Goal: Transaction & Acquisition: Purchase product/service

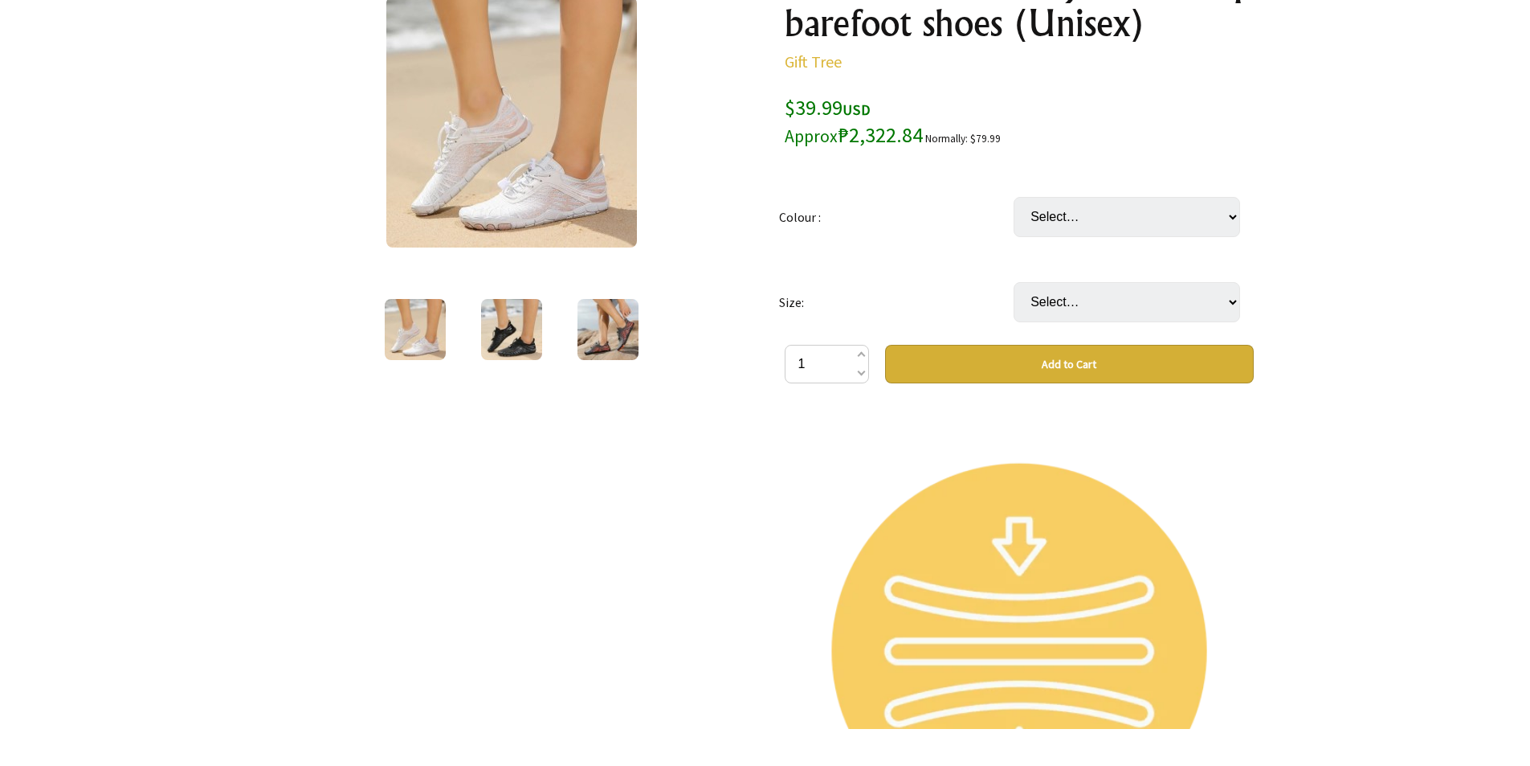
scroll to position [321, 0]
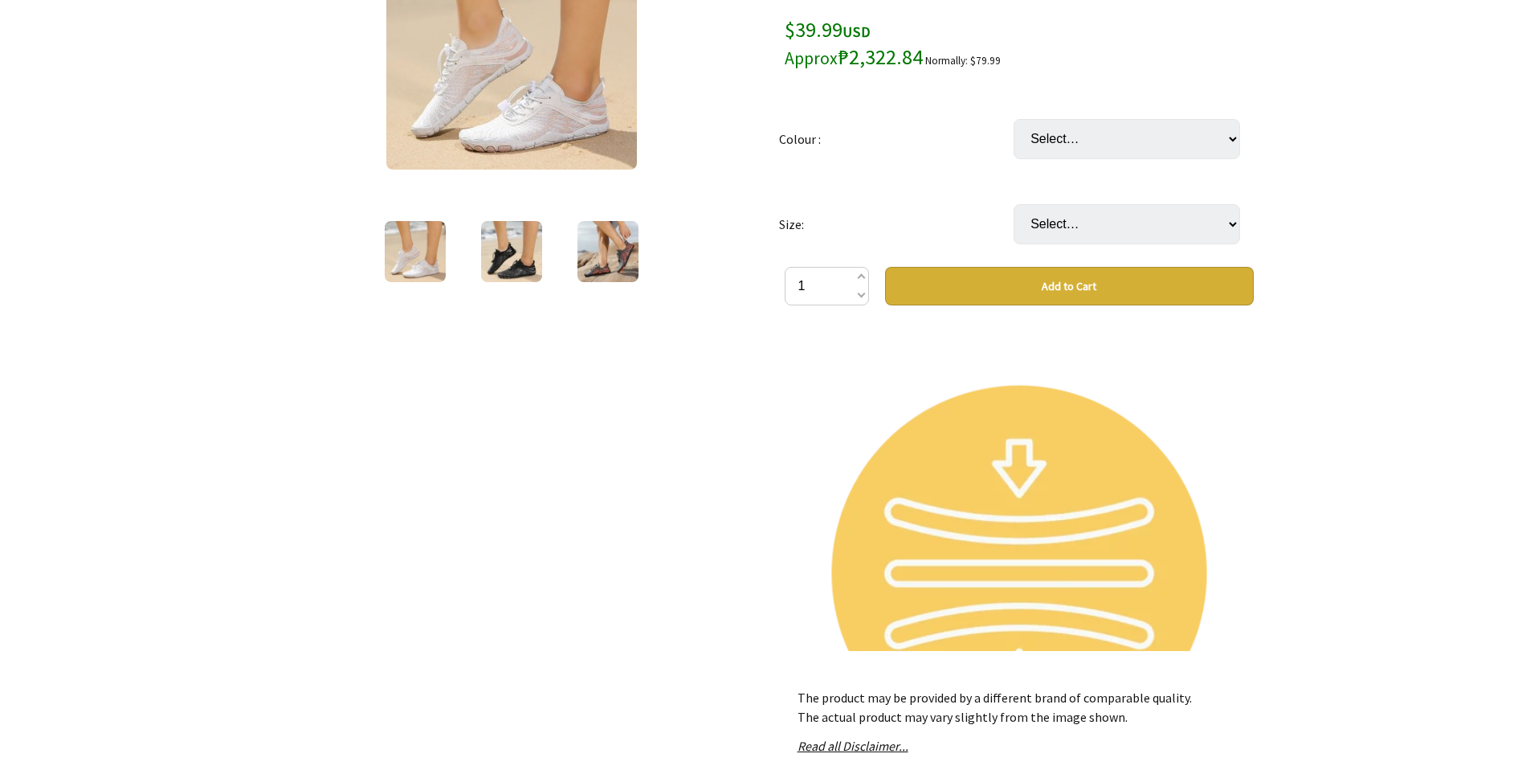
drag, startPoint x: 618, startPoint y: 472, endPoint x: 484, endPoint y: 528, distance: 145.5
click at [484, 528] on div "1 /3" at bounding box center [511, 419] width 495 height 1088
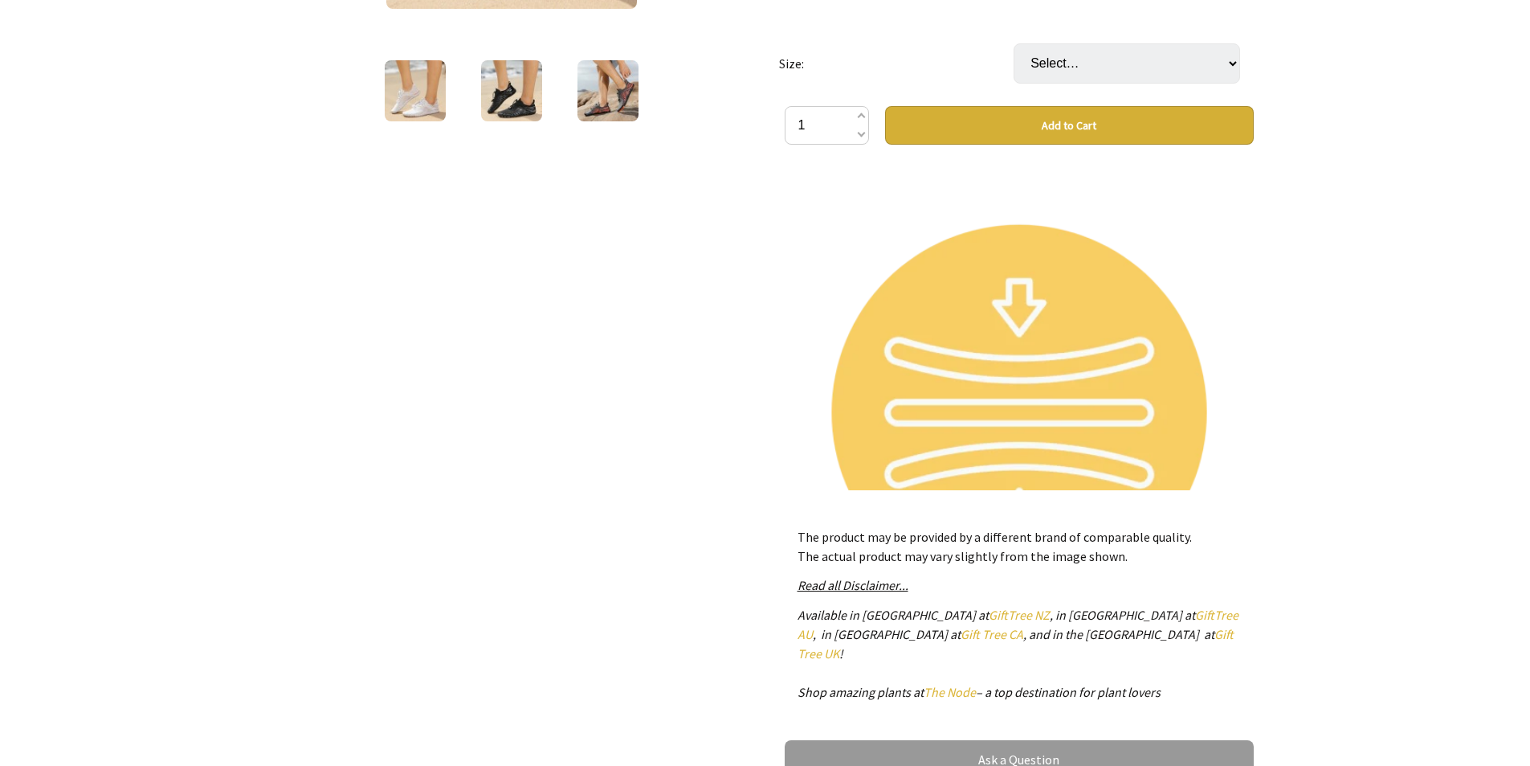
scroll to position [803, 0]
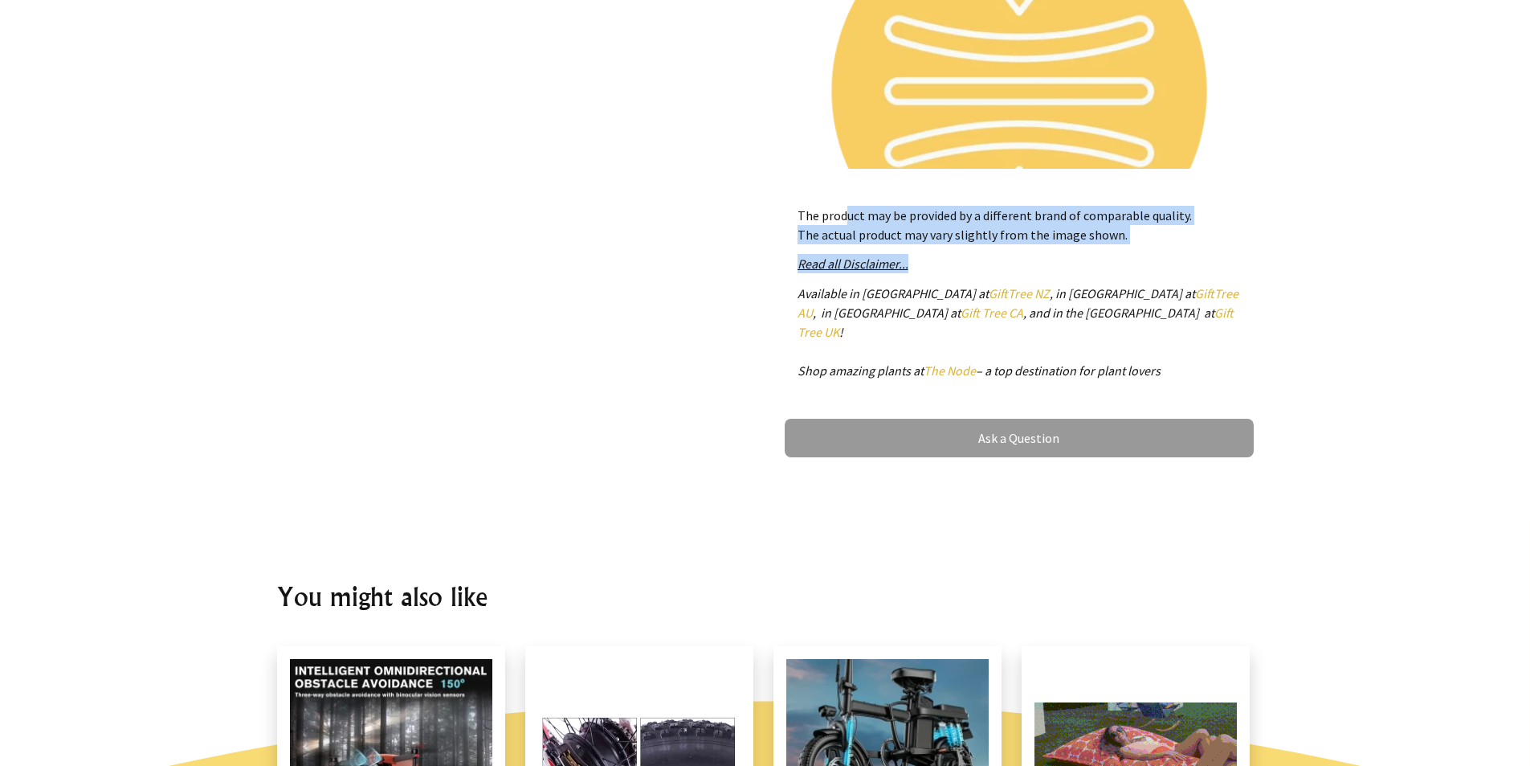
drag, startPoint x: 850, startPoint y: 211, endPoint x: 1000, endPoint y: 245, distance: 154.0
click at [1000, 245] on div "The product may be provided by a different brand of comparable quality. The act…" at bounding box center [1019, 300] width 469 height 214
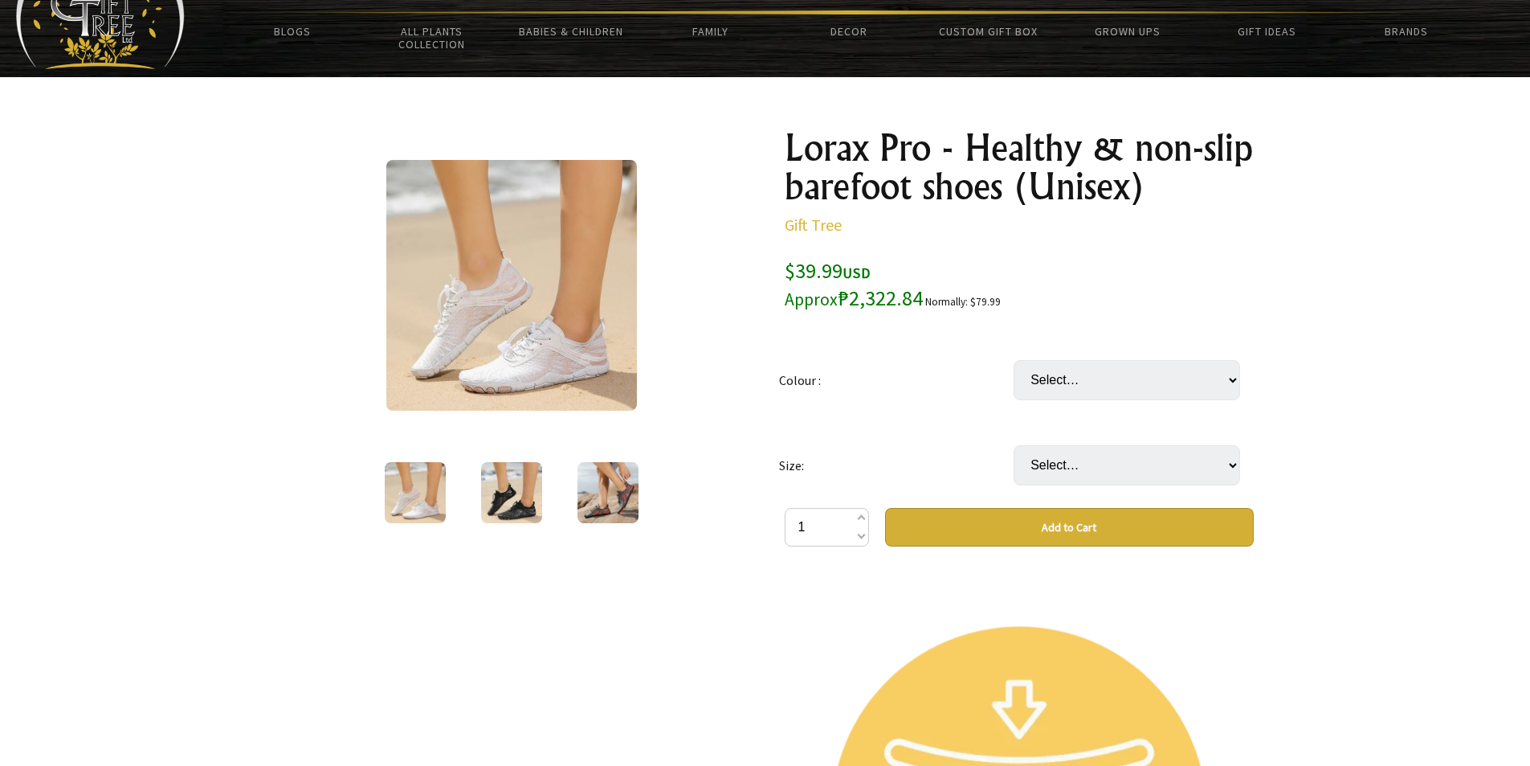
scroll to position [0, 0]
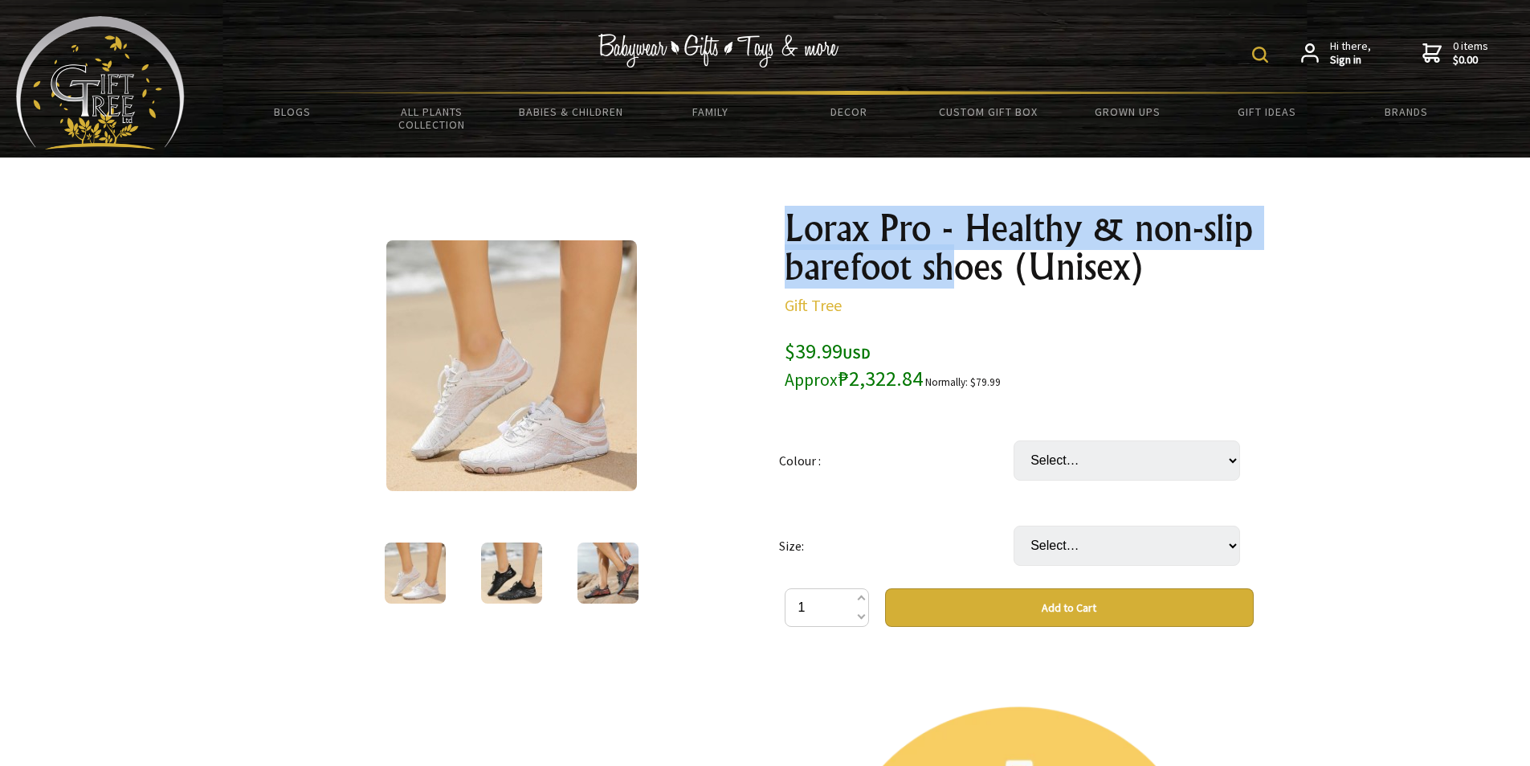
drag, startPoint x: 658, startPoint y: 168, endPoint x: 954, endPoint y: 279, distance: 316.5
click at [954, 279] on div "1 /3 Lorax Pro - Healthy & non-slip barefoot shoes (Unisex) Gift Tree $39.99 US…" at bounding box center [765, 739] width 1003 height 1165
click at [954, 284] on h1 "Lorax Pro - Healthy & non-slip barefoot shoes (Unisex)" at bounding box center [1019, 247] width 469 height 77
drag, startPoint x: 781, startPoint y: 231, endPoint x: 1142, endPoint y: 286, distance: 365.6
click at [1142, 286] on div "1 /3 Lorax Pro - Healthy & non-slip barefoot shoes (Unisex) Gift Tree $39.99 US…" at bounding box center [765, 740] width 1003 height 1088
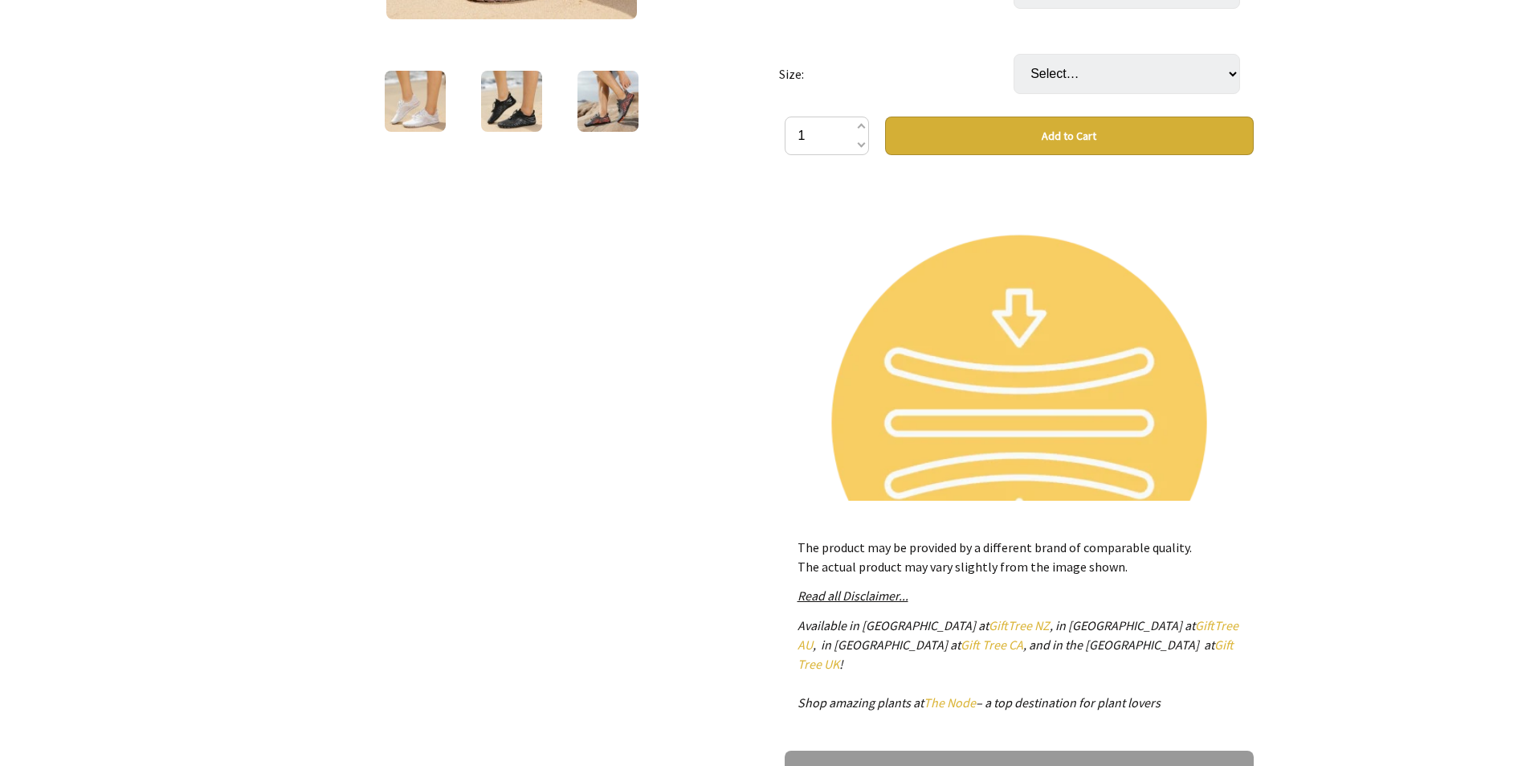
scroll to position [562, 0]
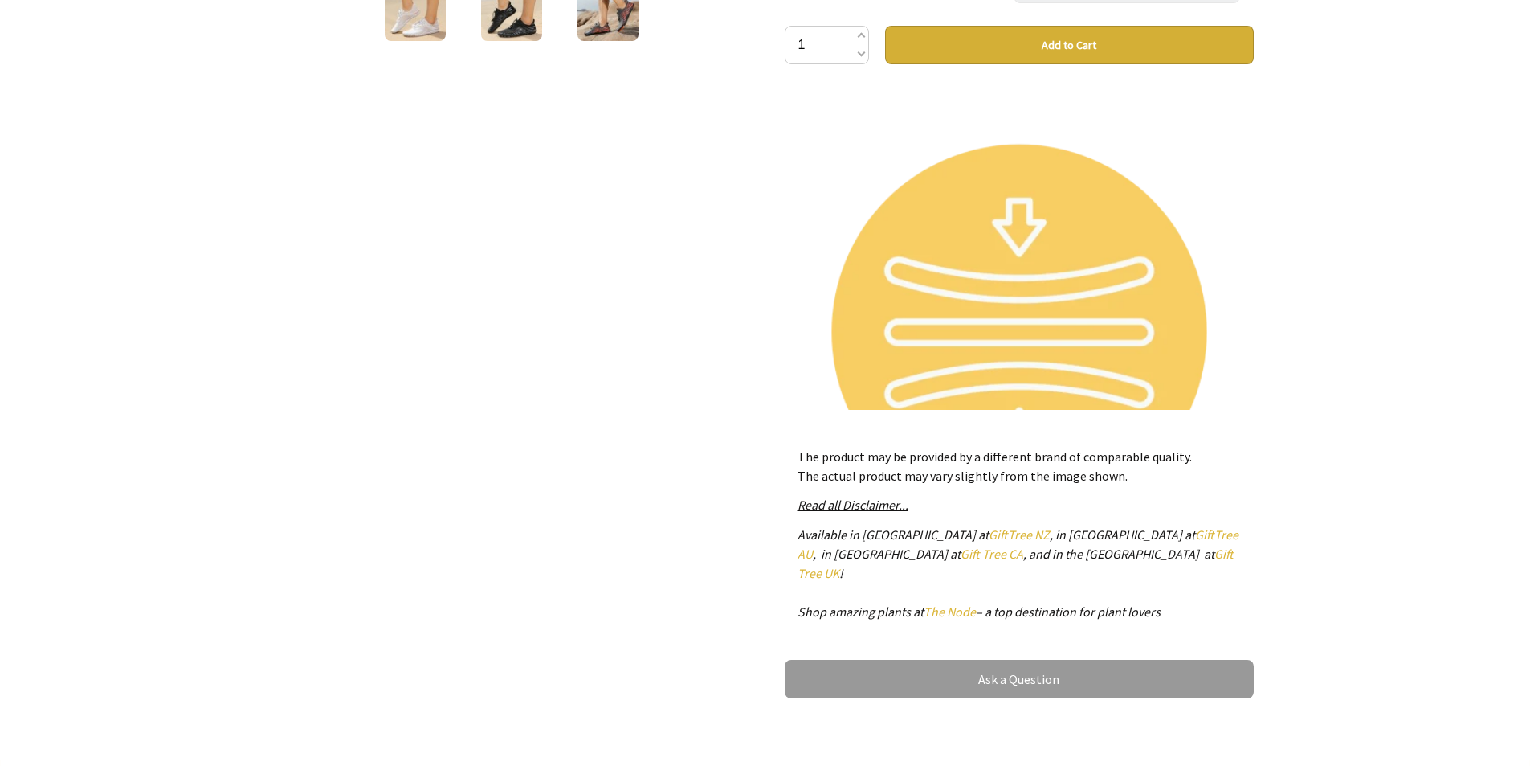
click at [648, 467] on div "1 /3" at bounding box center [511, 178] width 495 height 1088
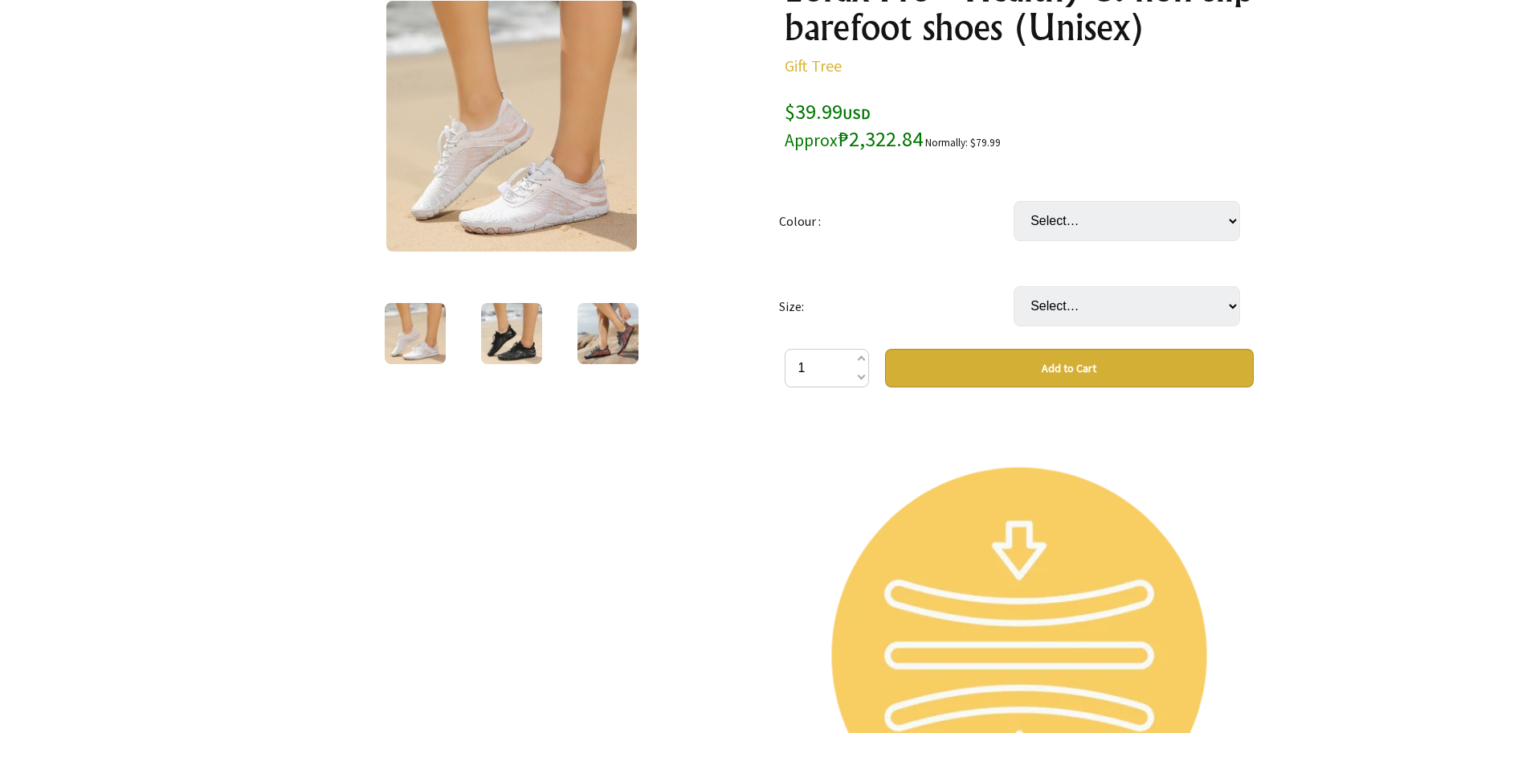
scroll to position [321, 0]
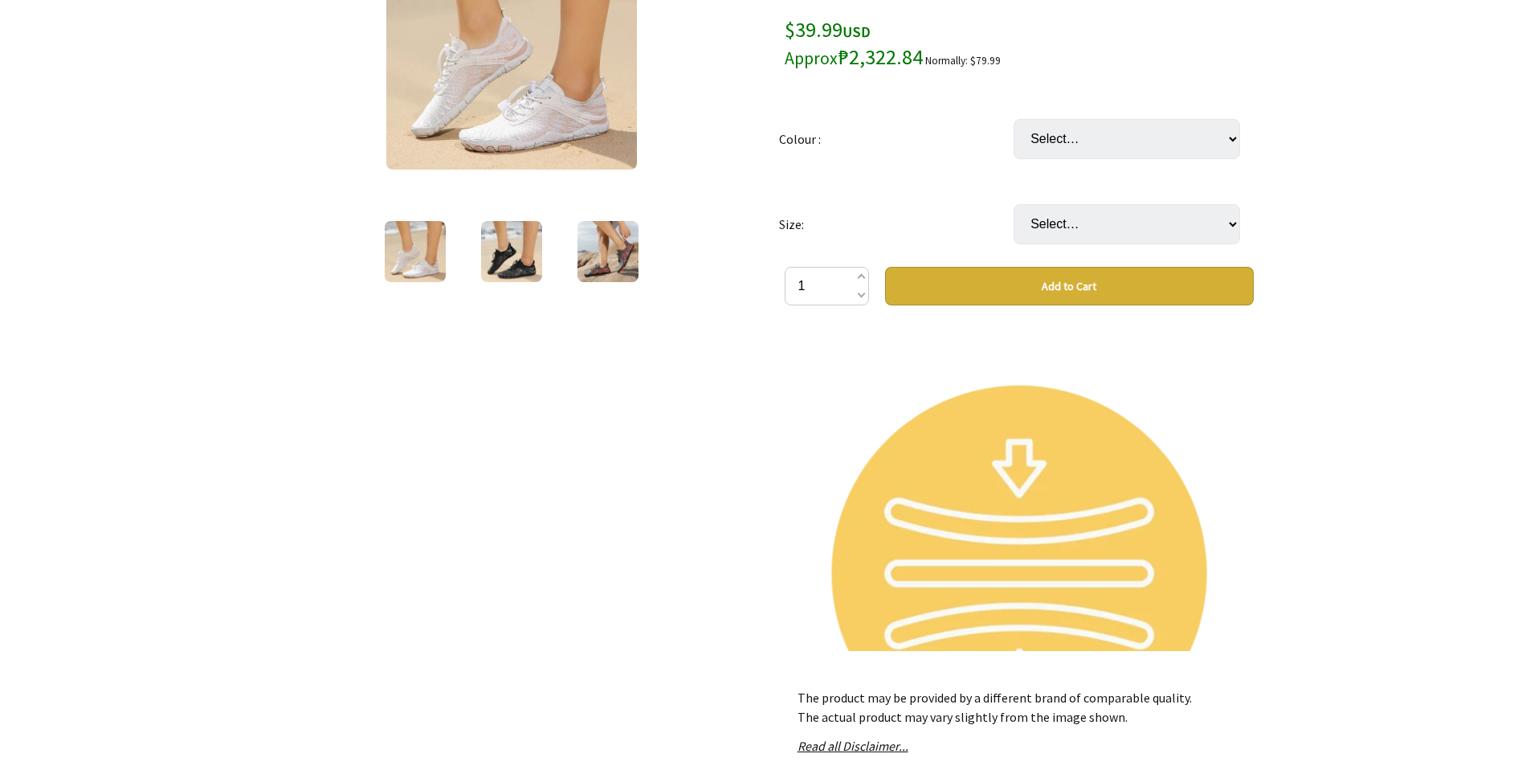
click at [894, 432] on img at bounding box center [1019, 563] width 469 height 469
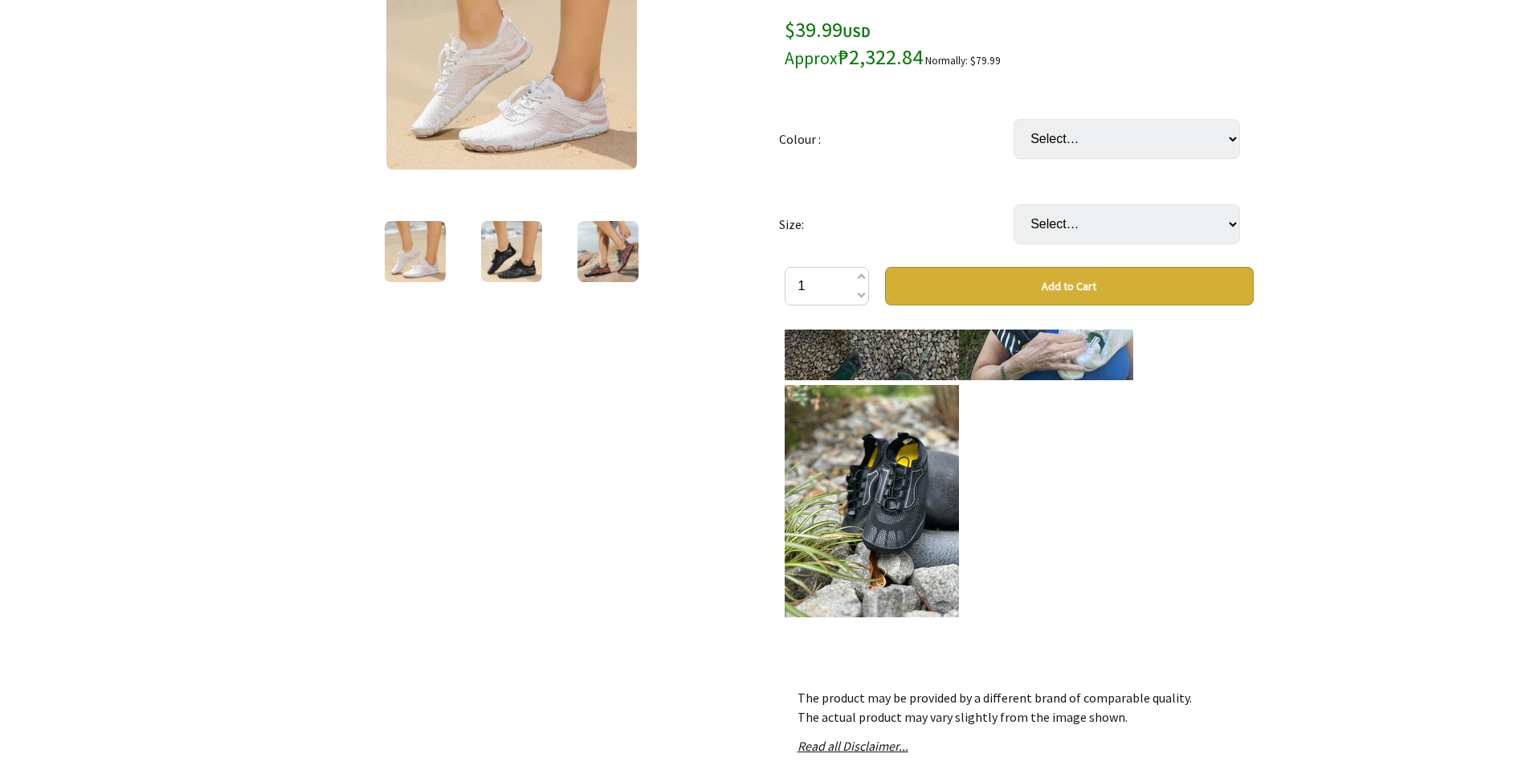
scroll to position [5061, 0]
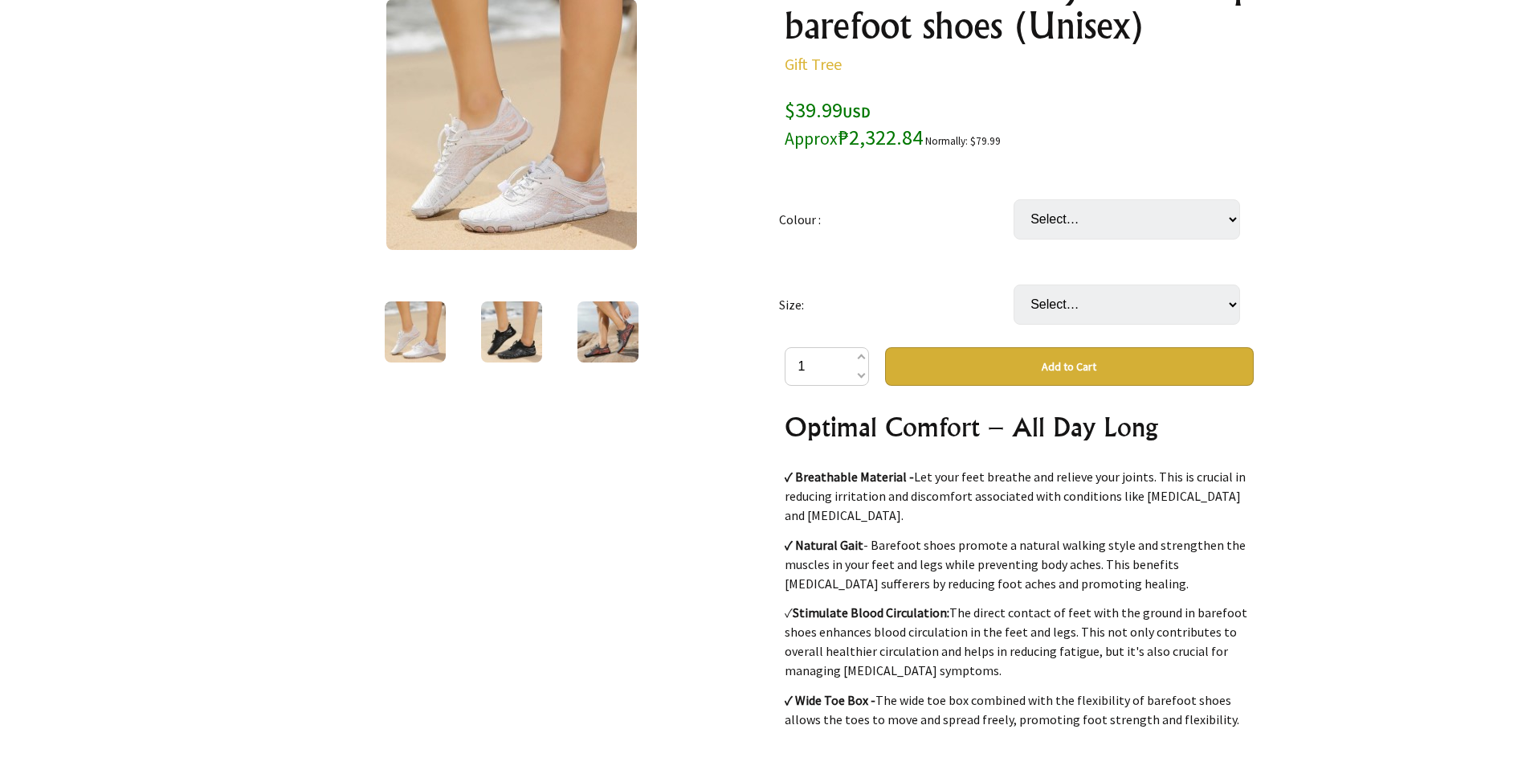
scroll to position [7466, 0]
